Goal: Check status: Check status

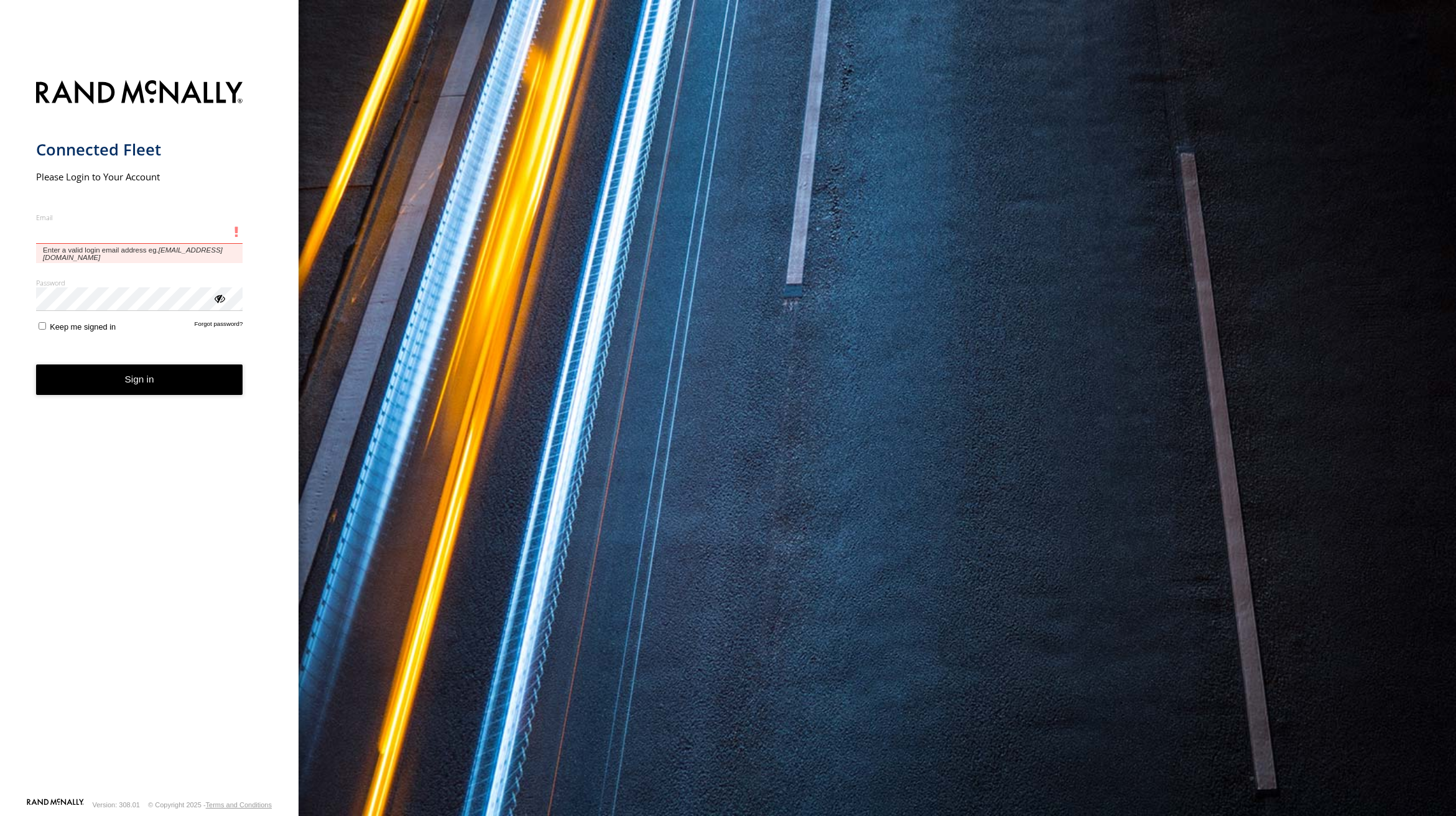
type input "**********"
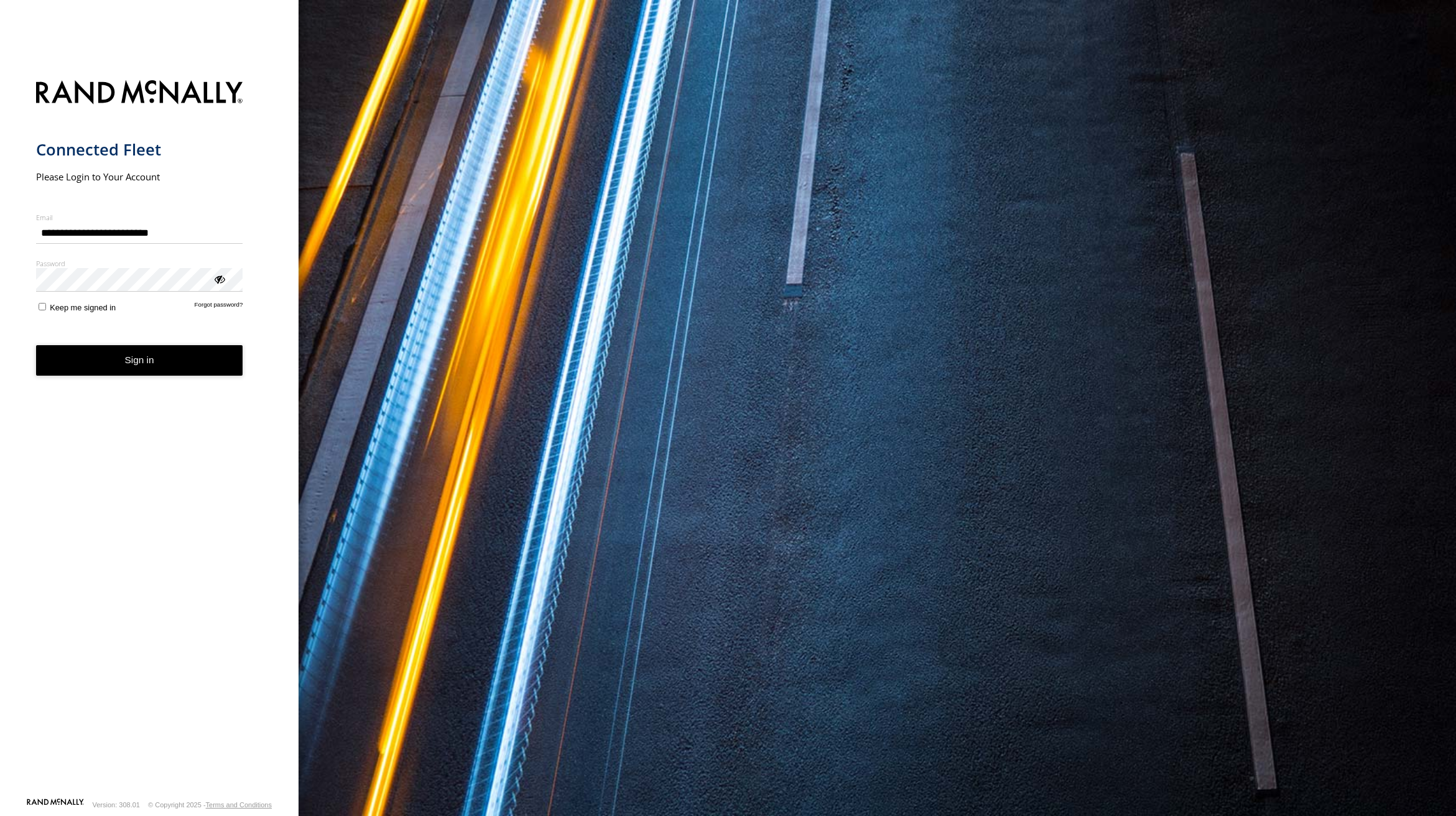
click at [129, 363] on button "Sign in" at bounding box center [139, 361] width 207 height 31
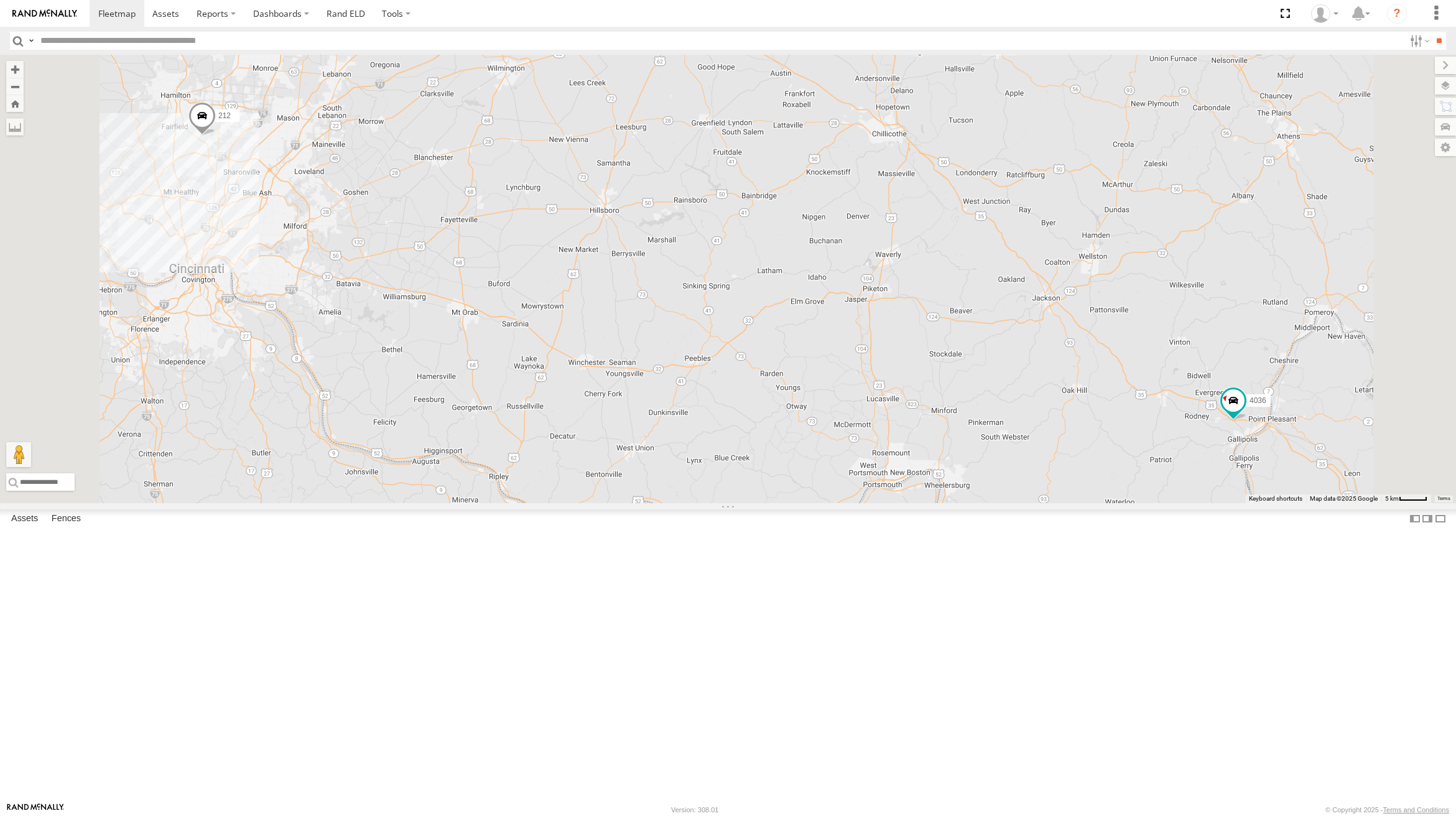
click at [0, 0] on div "All Assets" at bounding box center [0, 0] width 0 height 0
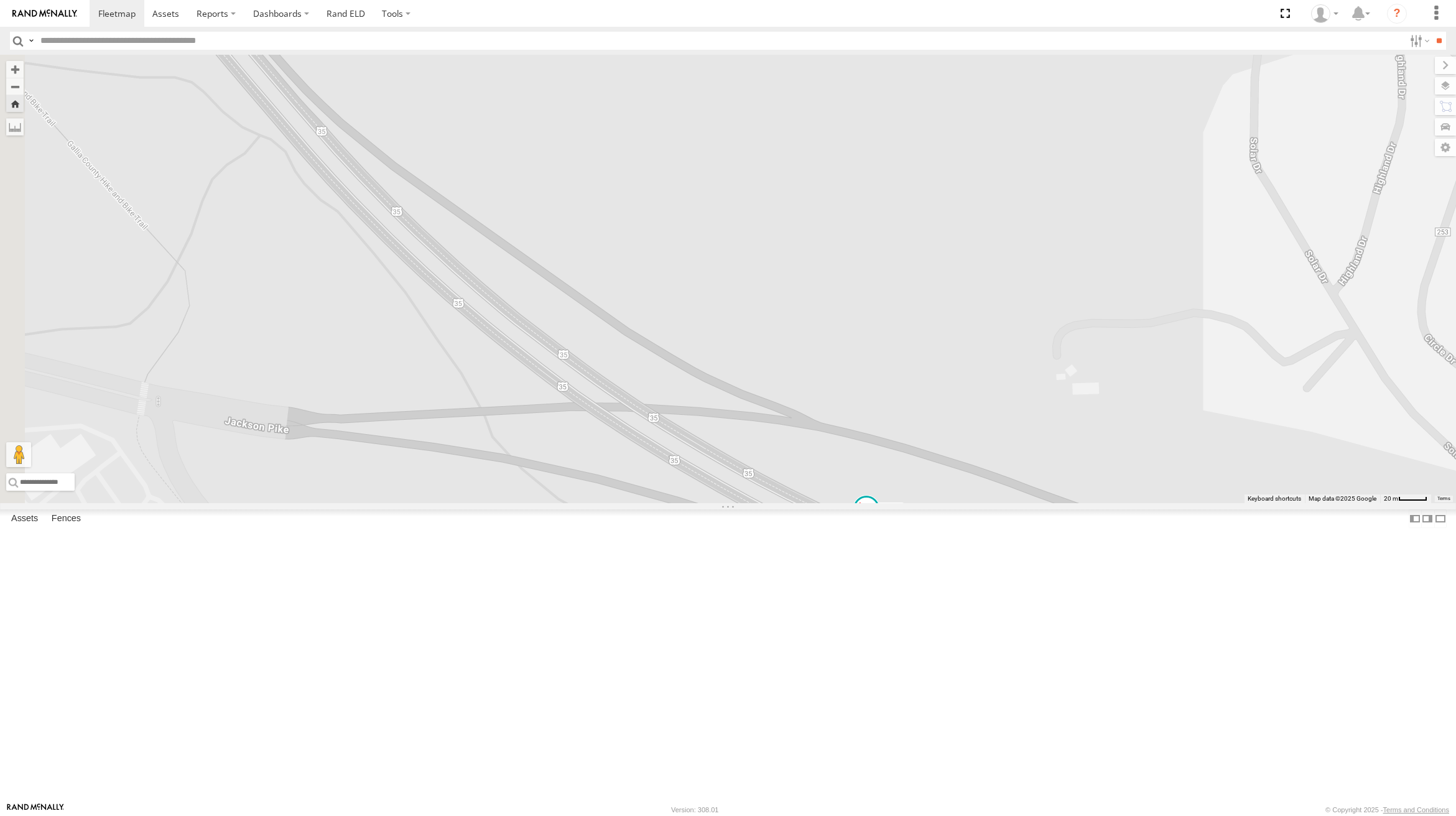
drag, startPoint x: 521, startPoint y: 431, endPoint x: 927, endPoint y: 772, distance: 530.2
click at [927, 503] on div "4036" at bounding box center [728, 279] width 1456 height 448
click at [126, 14] on span at bounding box center [117, 13] width 37 height 12
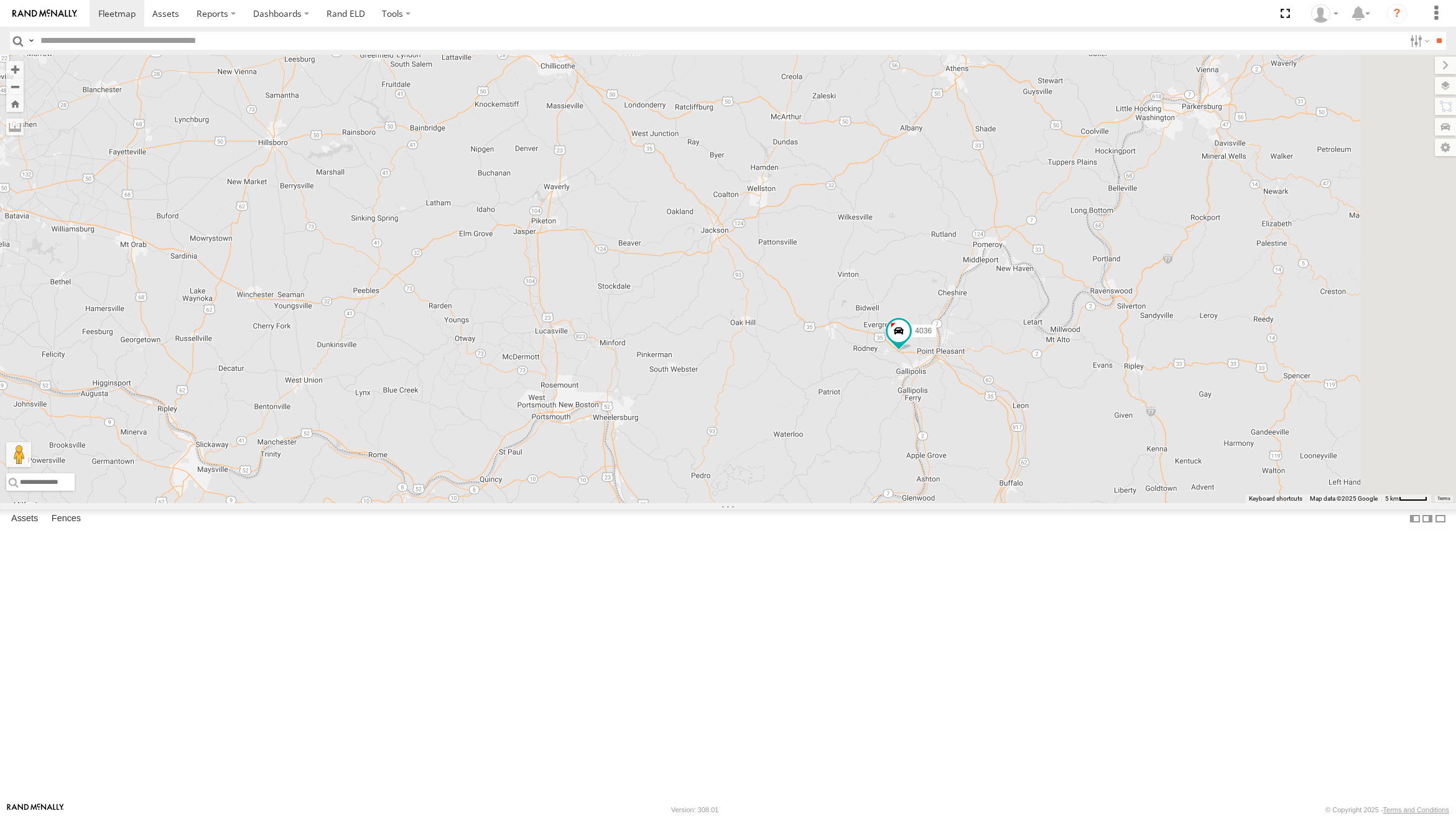
drag, startPoint x: 1157, startPoint y: 519, endPoint x: 814, endPoint y: 448, distance: 350.3
click at [814, 448] on div "4036 212" at bounding box center [728, 279] width 1456 height 448
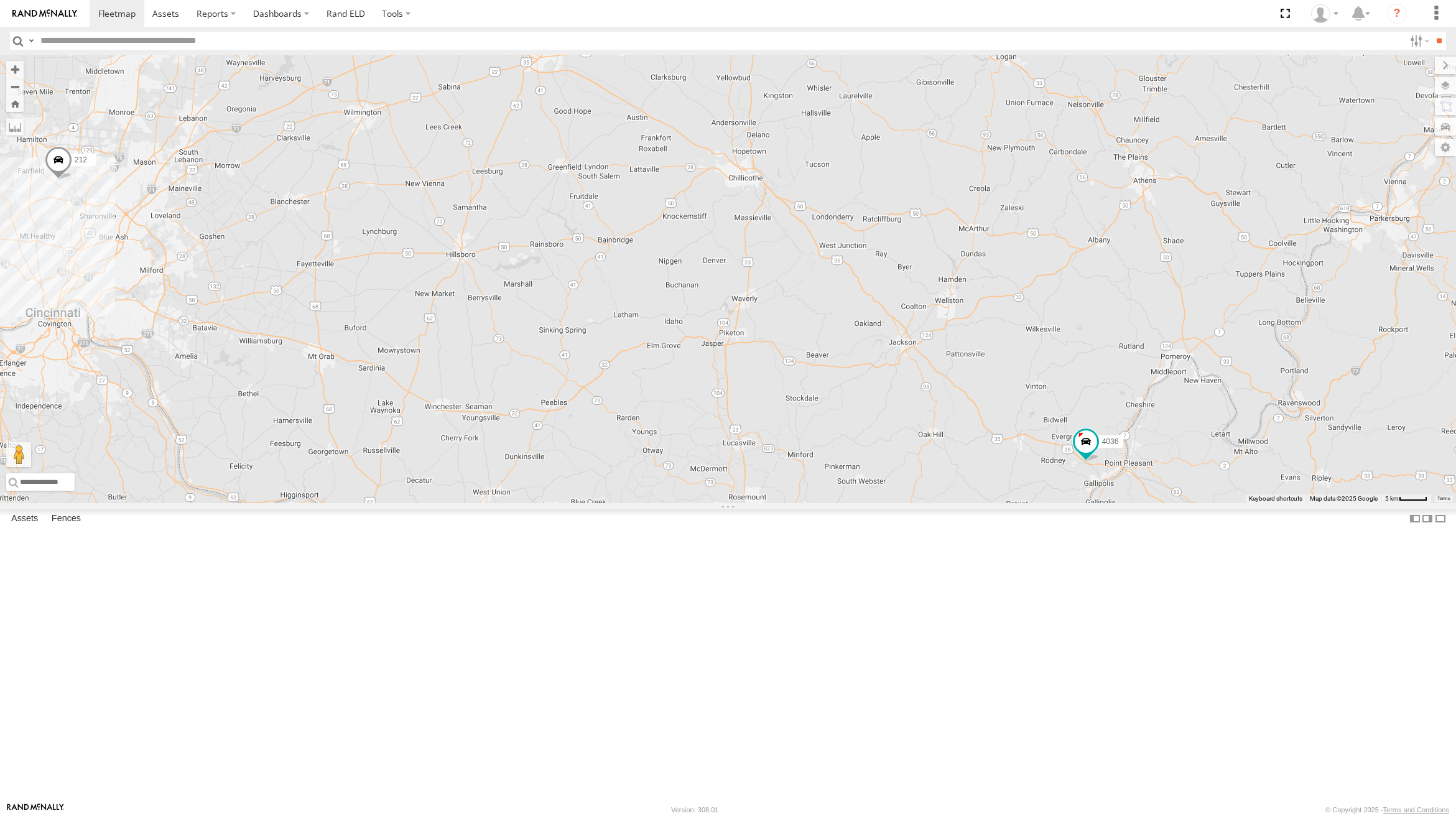
drag, startPoint x: 773, startPoint y: 463, endPoint x: 962, endPoint y: 576, distance: 220.2
click at [962, 503] on div "4036 212" at bounding box center [728, 279] width 1456 height 448
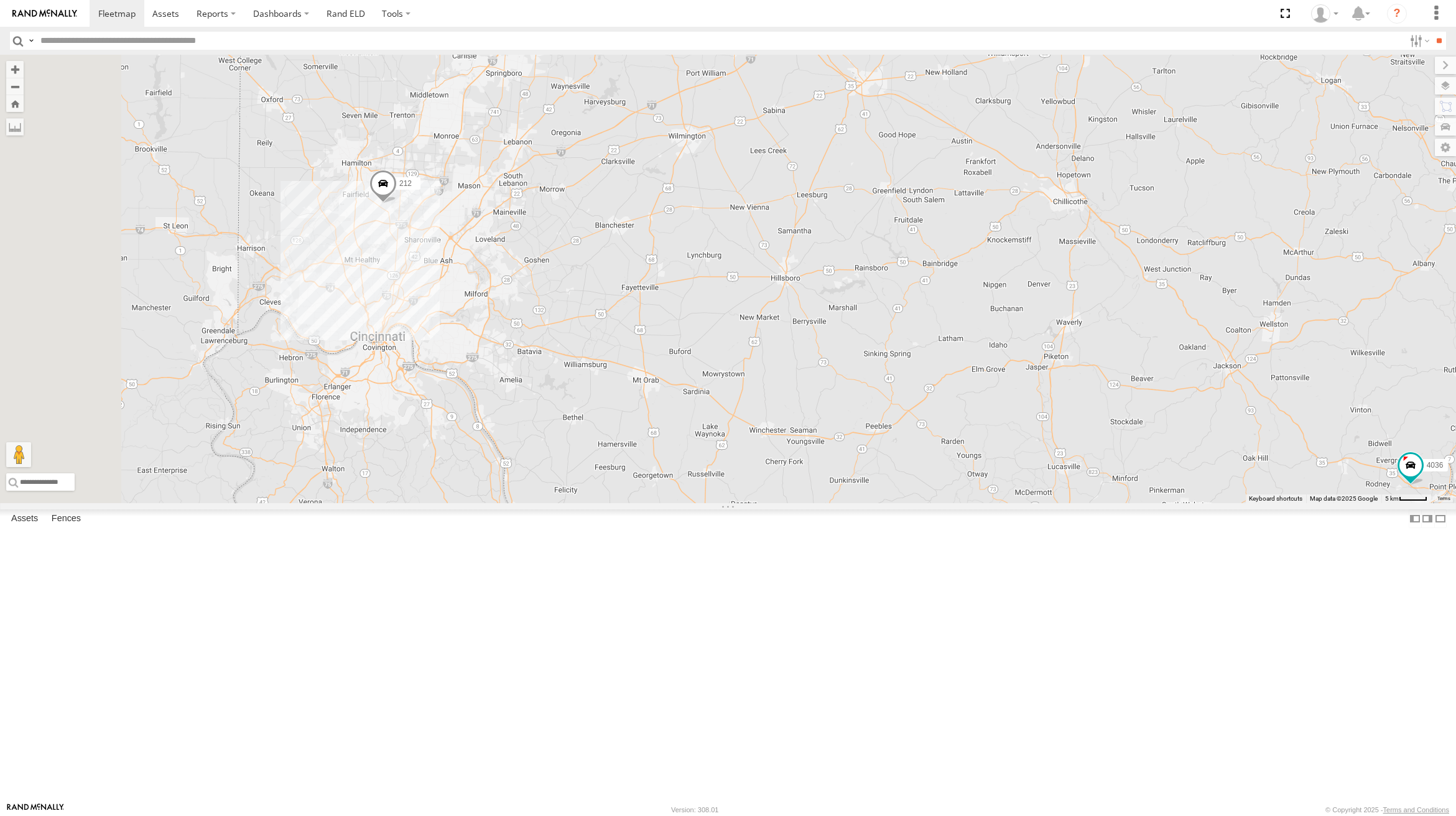
drag, startPoint x: 707, startPoint y: 431, endPoint x: 1032, endPoint y: 454, distance: 325.8
click at [1032, 454] on div "4036 212" at bounding box center [728, 279] width 1456 height 448
click at [0, 0] on link at bounding box center [0, 0] width 0 height 0
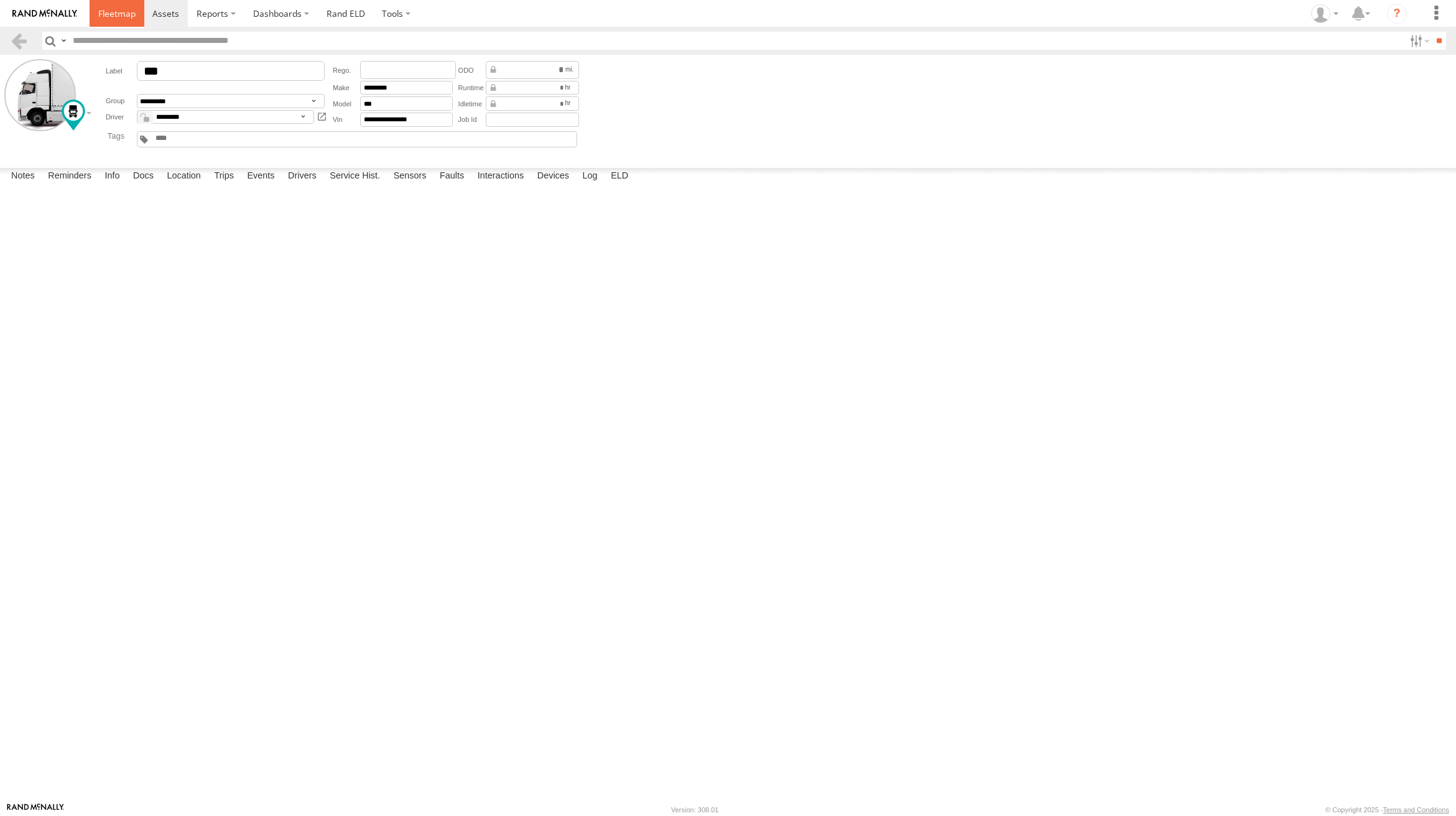
click at [121, 12] on span at bounding box center [117, 13] width 37 height 12
